Goal: Navigation & Orientation: Find specific page/section

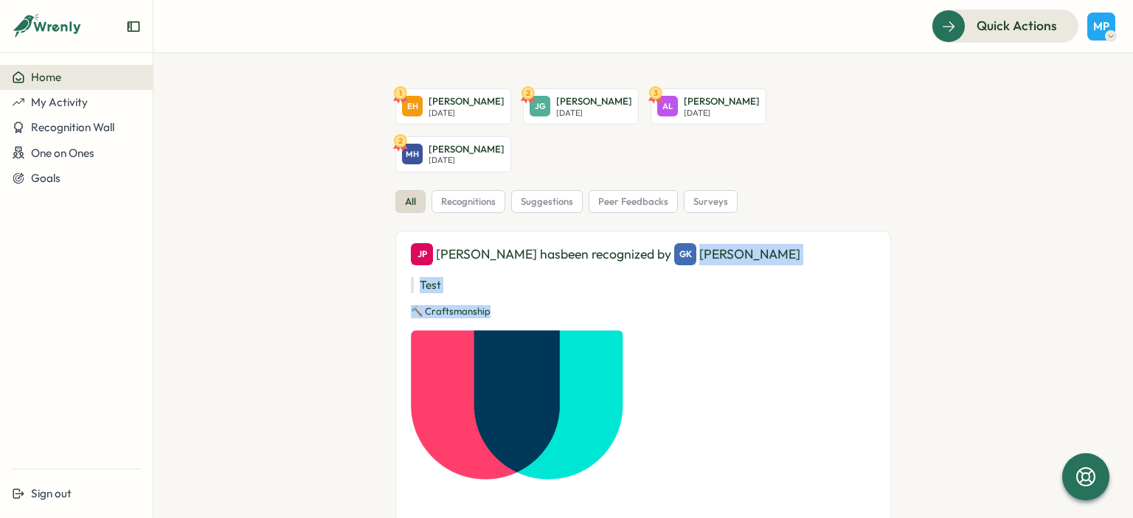
drag, startPoint x: 1123, startPoint y: 182, endPoint x: 1132, endPoint y: 265, distance: 83.1
click at [1132, 265] on section "1 [PERSON_NAME] [DATE] 2 JG Jugers Gjidia [DATE] 3 AL [PERSON_NAME] [DATE] 2 MH…" at bounding box center [642, 285] width 979 height 465
click at [711, 195] on span "surveys" at bounding box center [710, 201] width 35 height 13
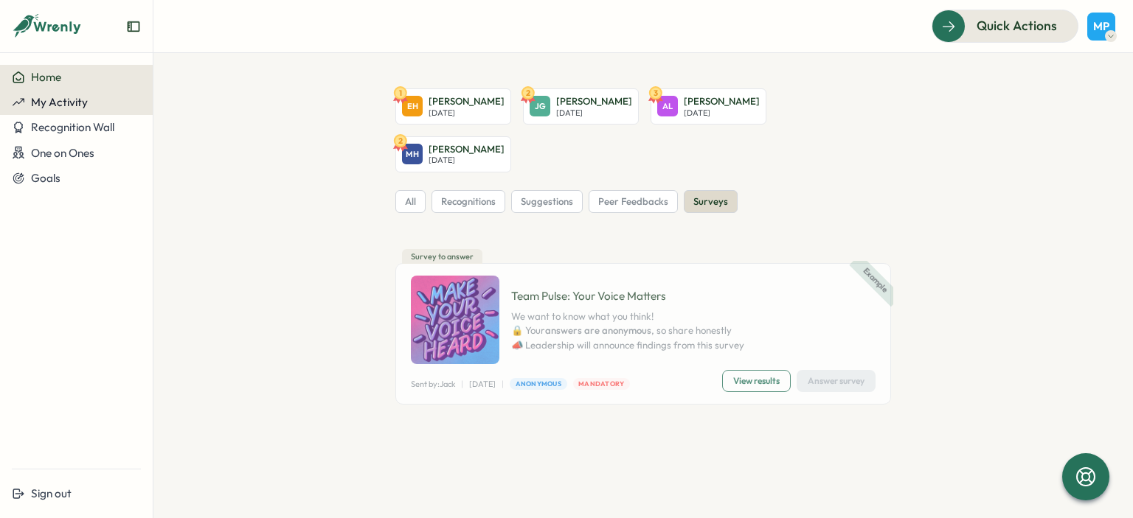
click at [94, 108] on div "My Activity" at bounding box center [76, 102] width 129 height 13
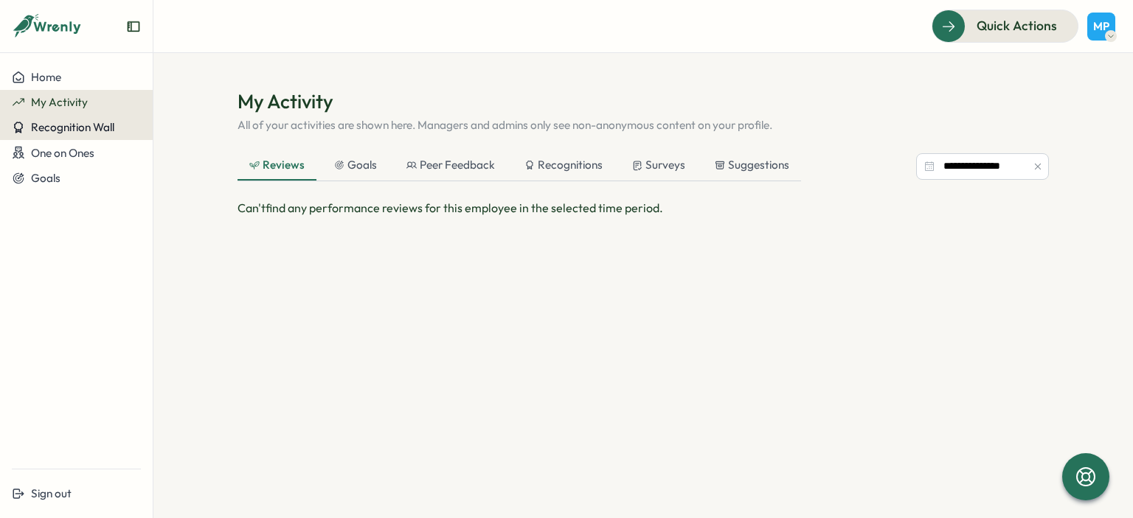
click at [91, 122] on span "Recognition Wall" at bounding box center [72, 127] width 83 height 14
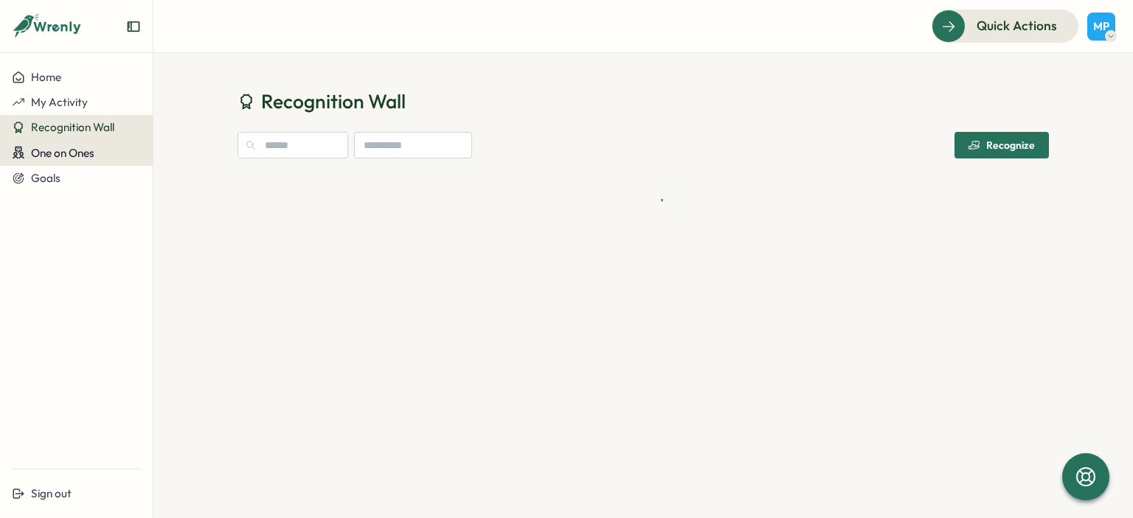
click at [85, 148] on span "One on Ones" at bounding box center [62, 153] width 63 height 14
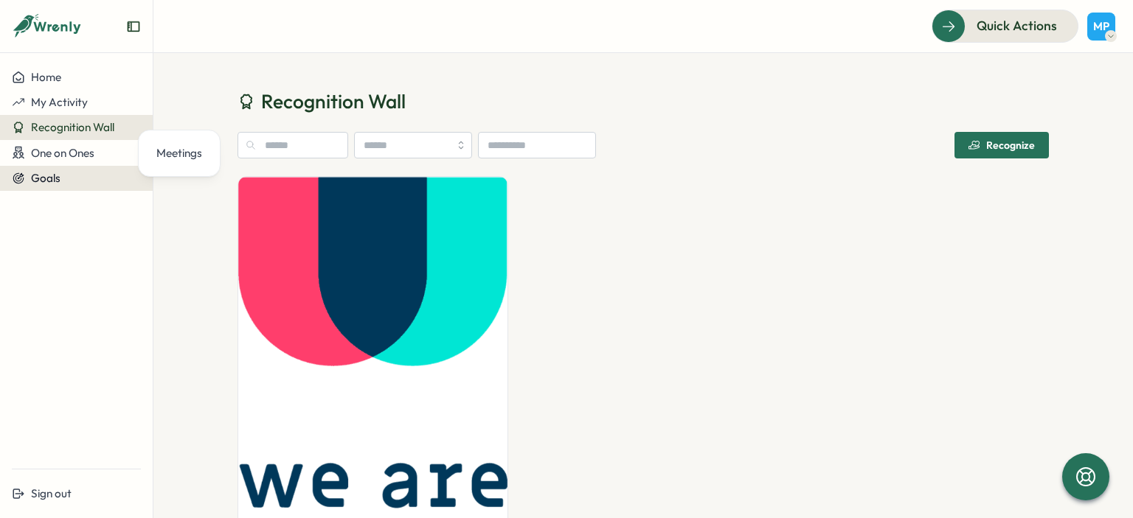
click at [65, 176] on div "Goals" at bounding box center [76, 178] width 129 height 13
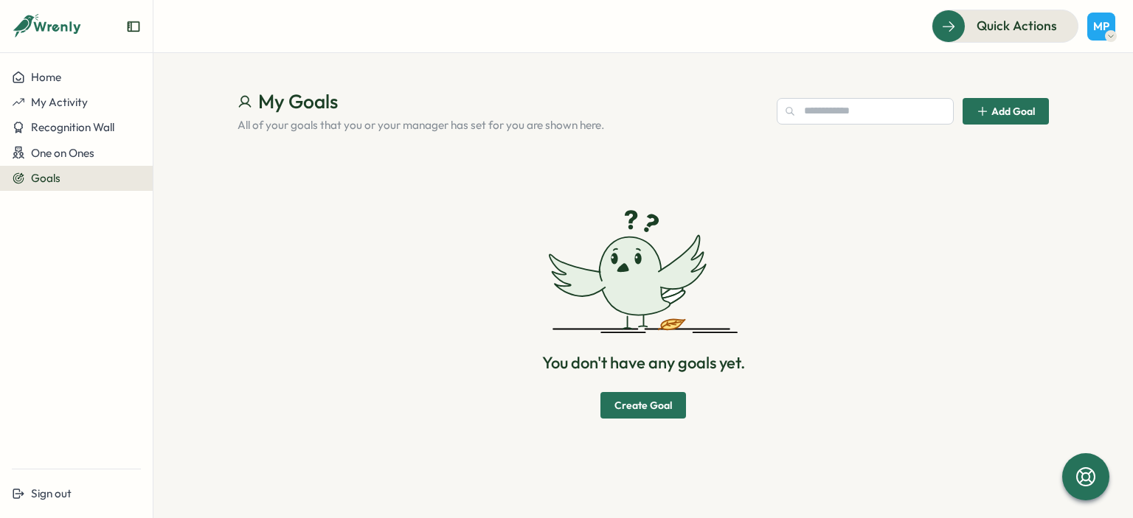
click at [78, 279] on div "Home My Activity Recognition Wall One on Ones Goals" at bounding box center [76, 261] width 153 height 392
click at [42, 79] on span "Home" at bounding box center [46, 77] width 30 height 14
